Goal: Check status: Check status

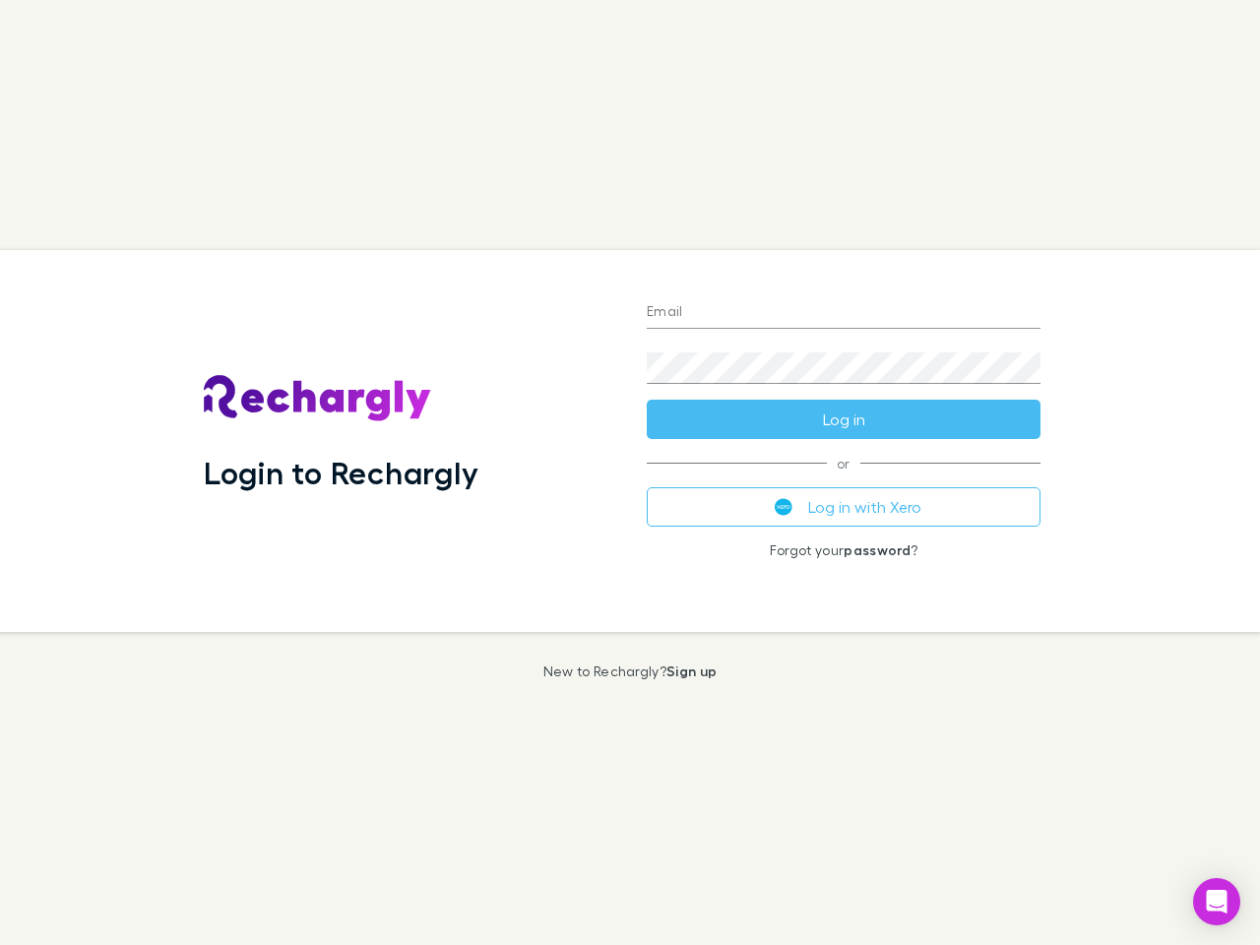
click at [630, 473] on div "Login to Rechargly" at bounding box center [409, 441] width 443 height 382
click at [844, 313] on input "Email" at bounding box center [844, 313] width 394 height 32
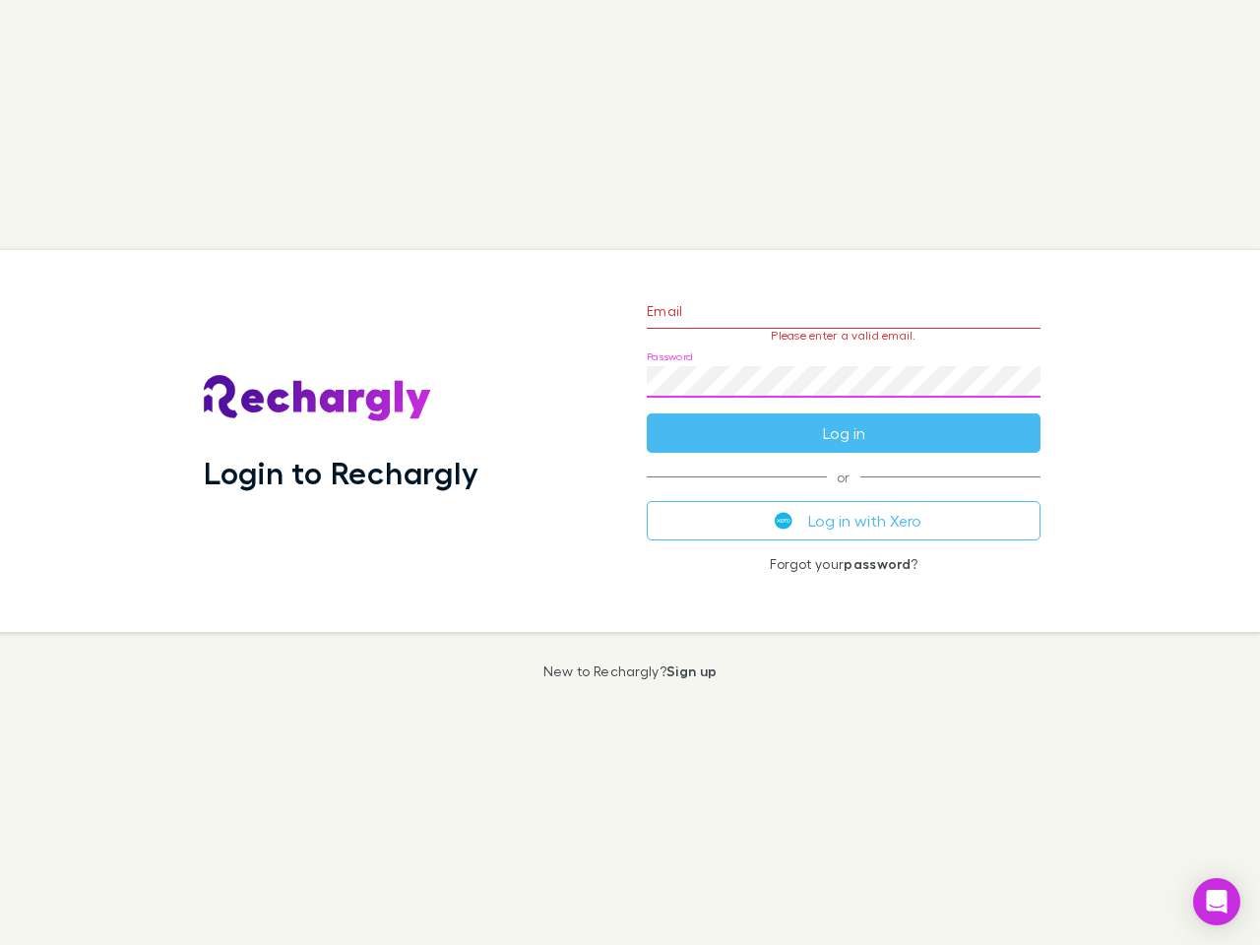
click at [844, 419] on form "Email Please enter a valid email. Password Log in" at bounding box center [844, 367] width 394 height 171
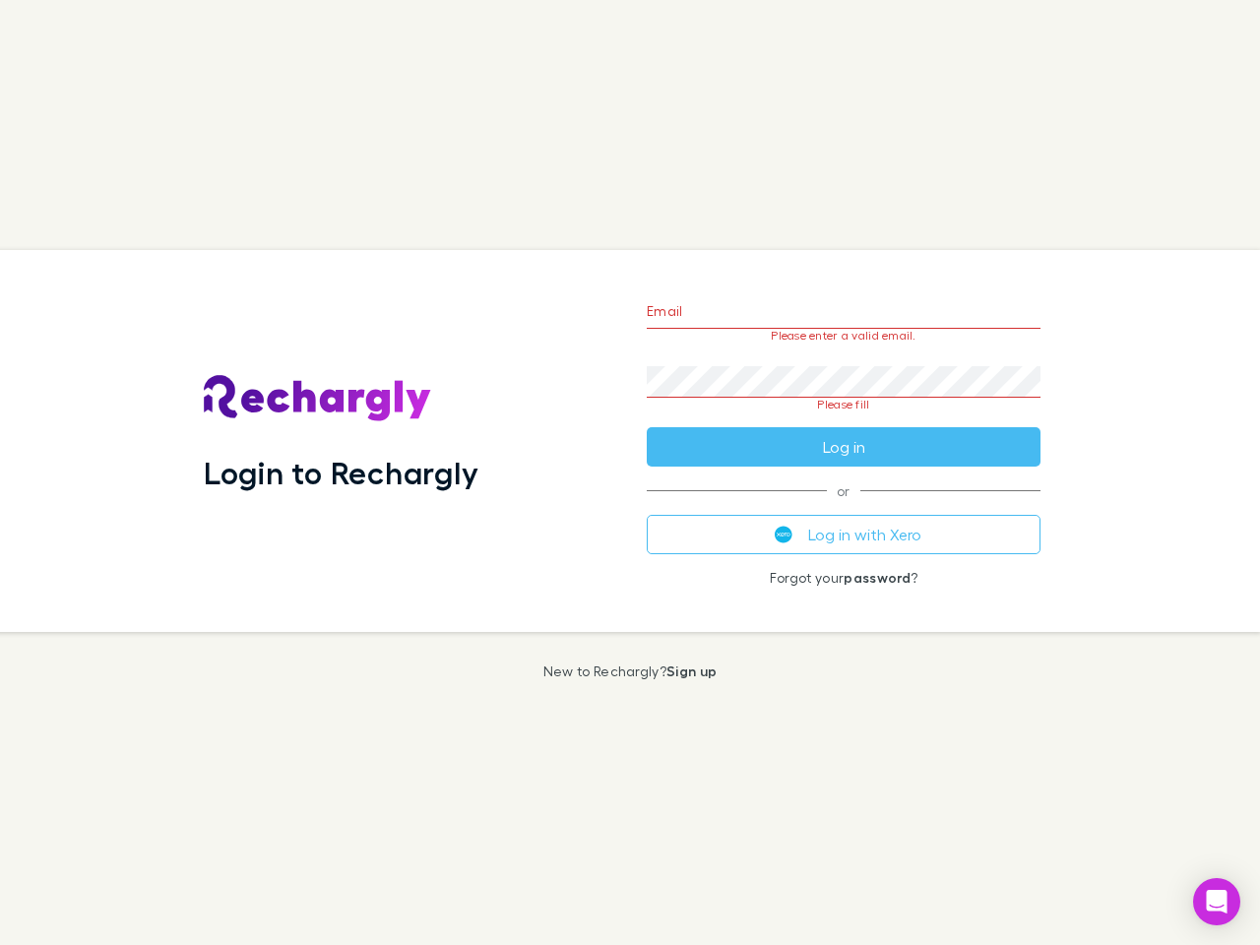
click at [844, 507] on div "Email Please enter a valid email. Password Please fill Log in or Log in with Xe…" at bounding box center [843, 441] width 425 height 382
click at [1217, 902] on icon "Open Intercom Messenger" at bounding box center [1217, 902] width 21 height 24
